Goal: Transaction & Acquisition: Purchase product/service

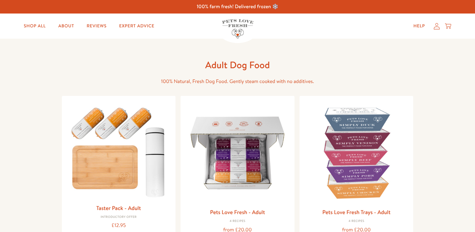
click at [222, 162] on img at bounding box center [237, 153] width 104 height 104
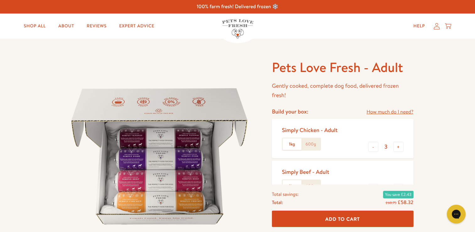
scroll to position [85, 0]
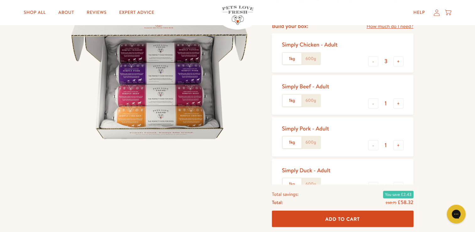
click at [314, 57] on label "600g" at bounding box center [310, 59] width 19 height 12
click at [0, 0] on input "600g" at bounding box center [0, 0] width 0 height 0
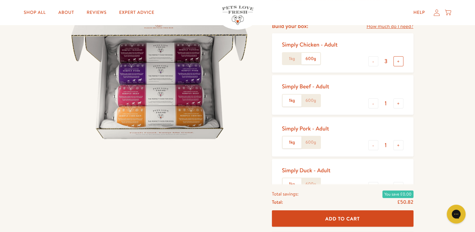
click at [399, 62] on button "+" at bounding box center [398, 61] width 10 height 10
type input "4"
click at [369, 103] on button "-" at bounding box center [373, 103] width 10 height 10
type input "0"
click at [373, 144] on button "-" at bounding box center [373, 145] width 10 height 10
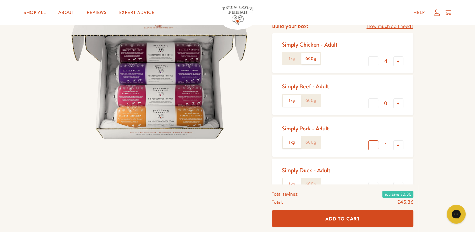
type input "0"
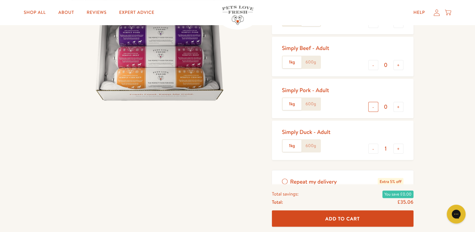
scroll to position [127, 0]
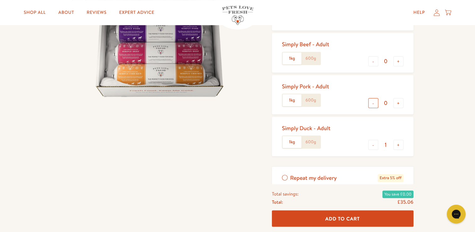
click at [373, 144] on button "-" at bounding box center [373, 145] width 10 height 10
type input "0"
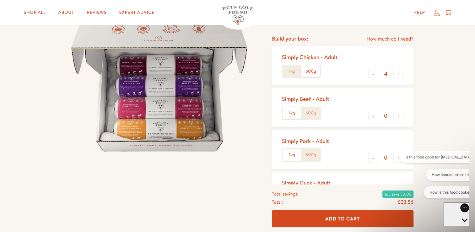
scroll to position [0, 0]
click at [402, 73] on button "+" at bounding box center [398, 74] width 10 height 10
click at [286, 67] on label "1kg" at bounding box center [291, 71] width 19 height 12
click at [0, 0] on input "1kg" at bounding box center [0, 0] width 0 height 0
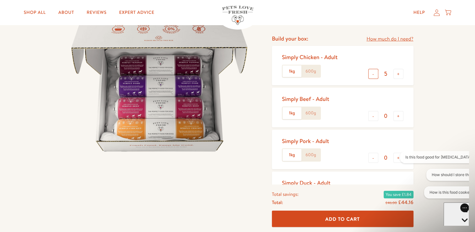
click at [370, 72] on button "-" at bounding box center [373, 74] width 10 height 10
type input "4"
